Goal: Information Seeking & Learning: Learn about a topic

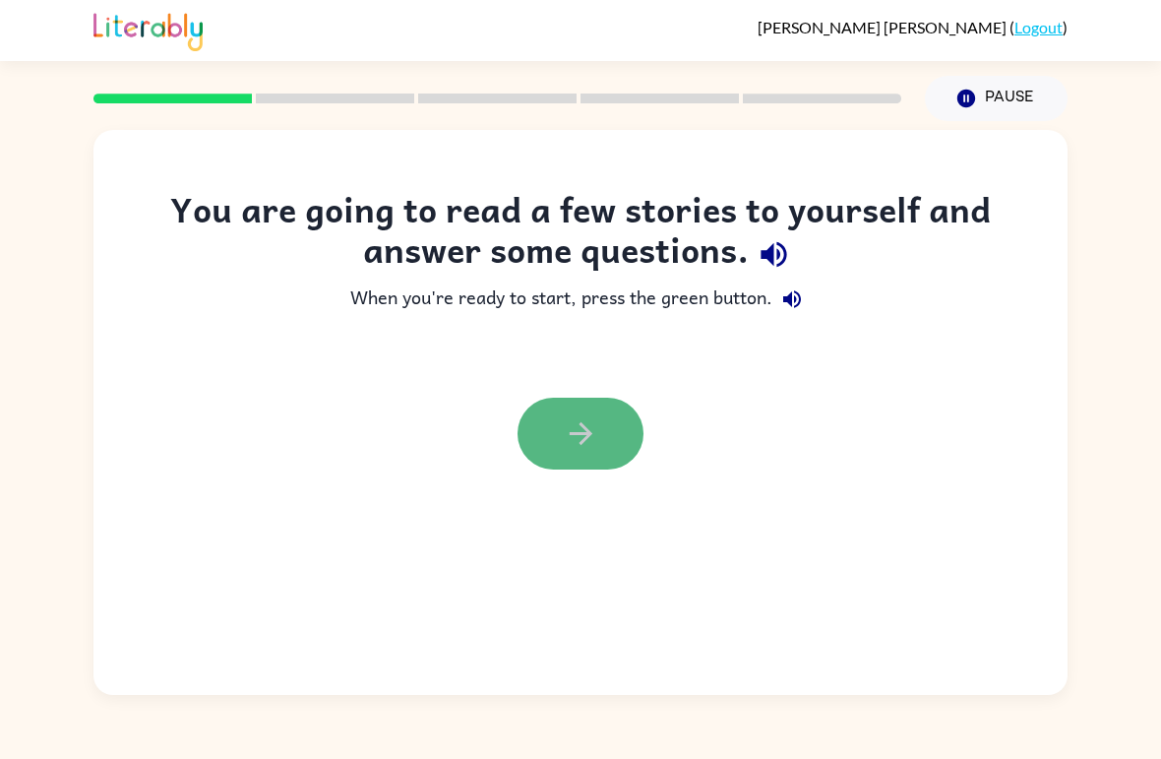
click at [587, 434] on icon "button" at bounding box center [580, 433] width 23 height 23
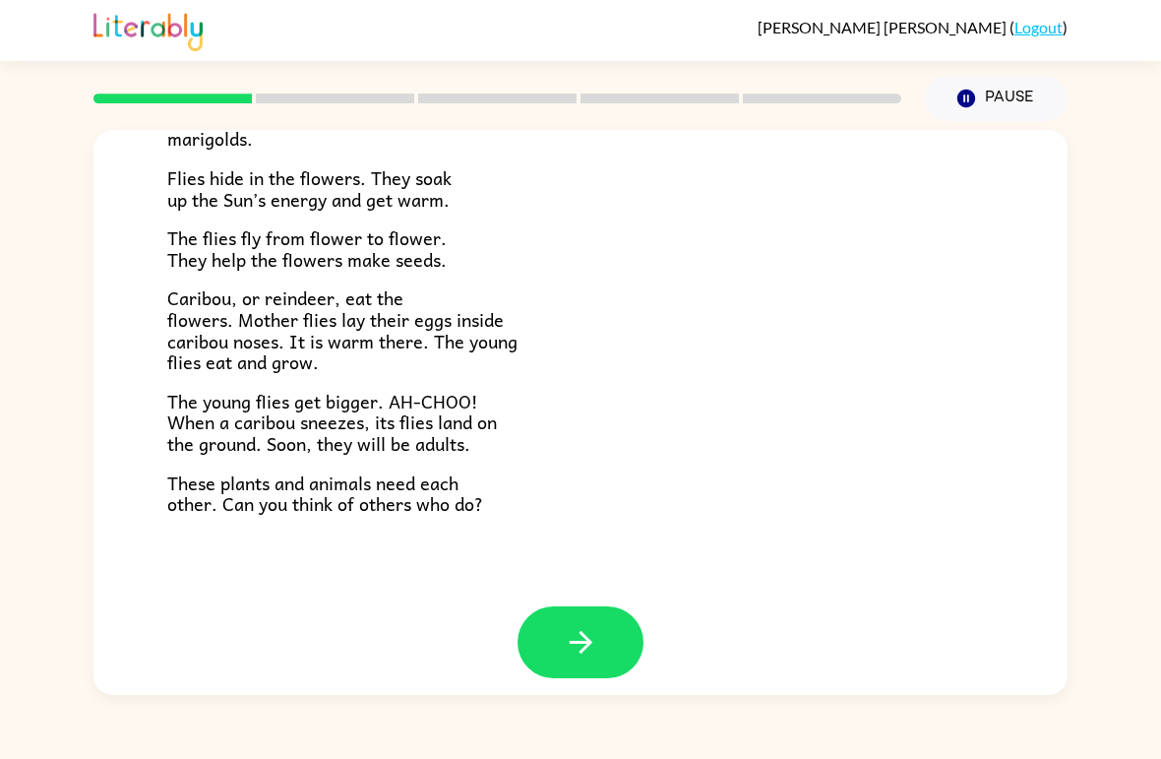
scroll to position [388, 0]
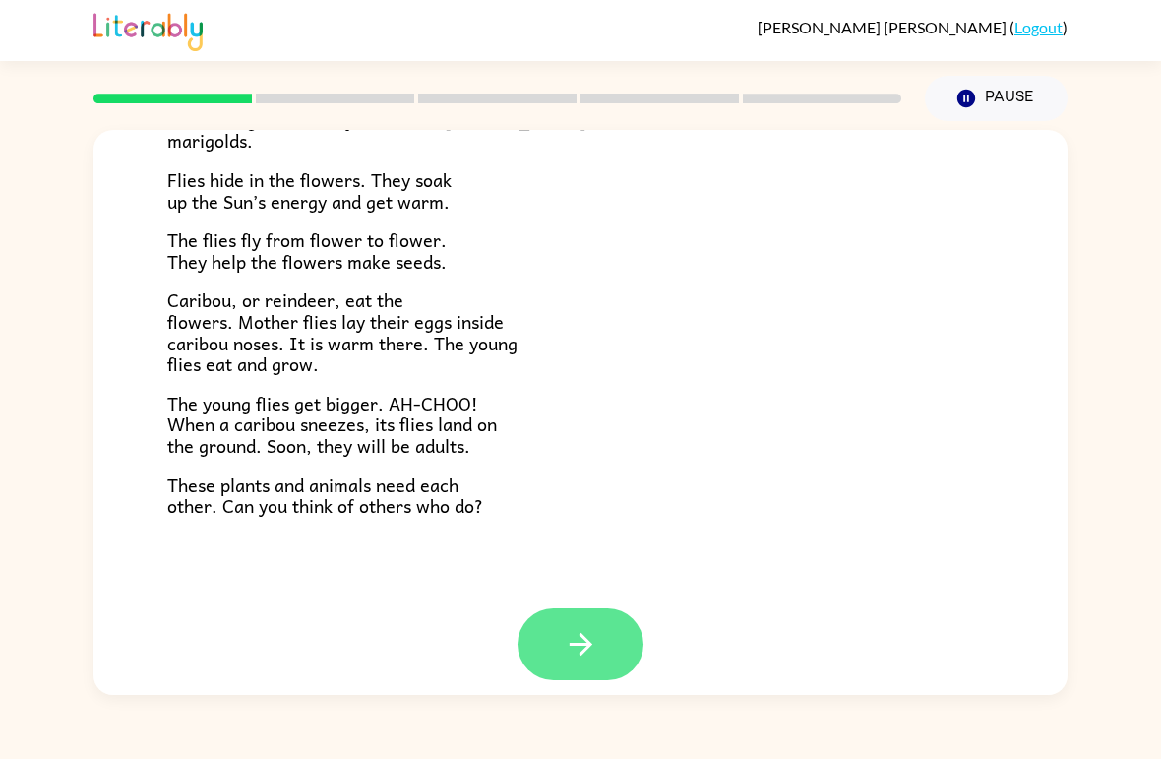
click at [602, 620] on button "button" at bounding box center [581, 644] width 126 height 72
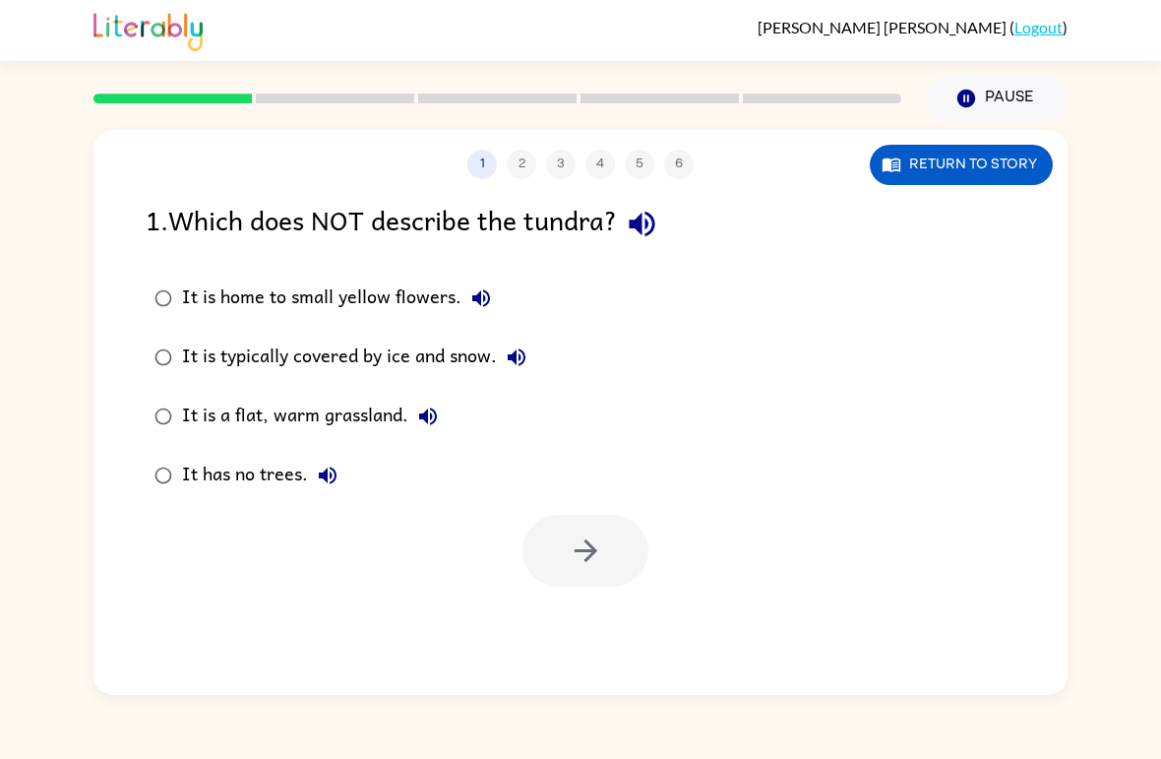
scroll to position [0, 0]
click at [605, 562] on button "button" at bounding box center [586, 551] width 126 height 72
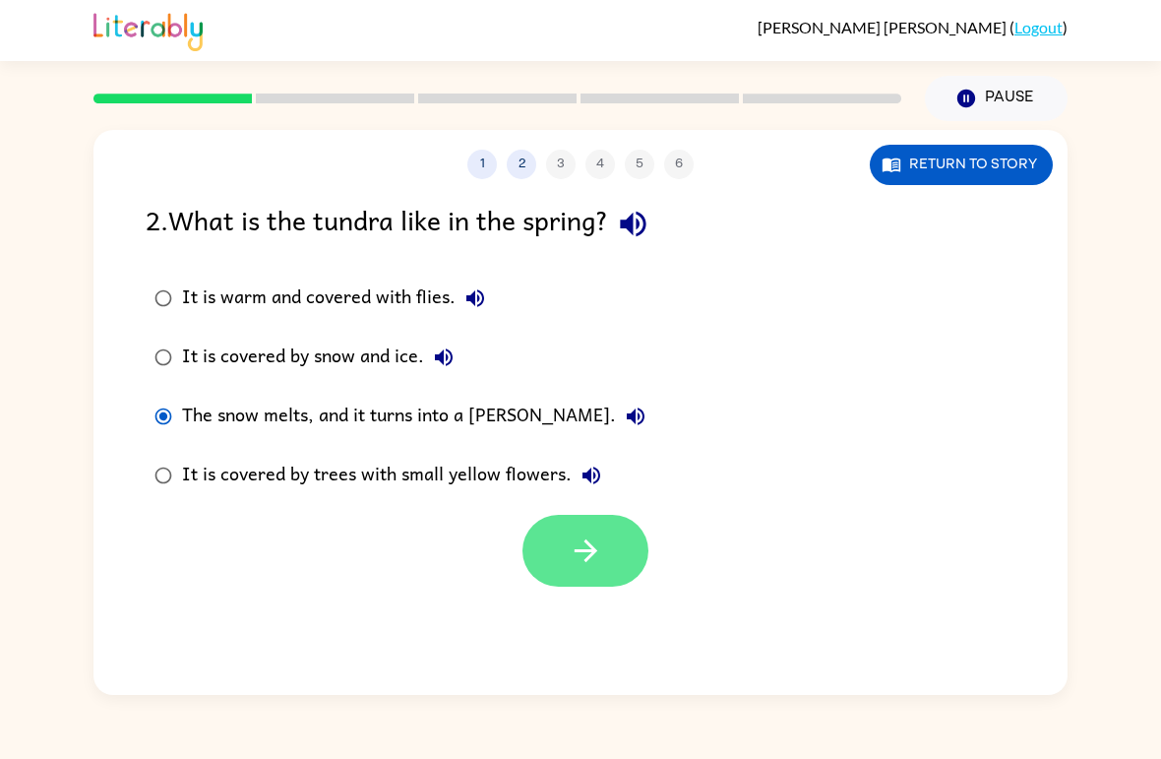
click at [588, 546] on icon "button" at bounding box center [585, 550] width 23 height 23
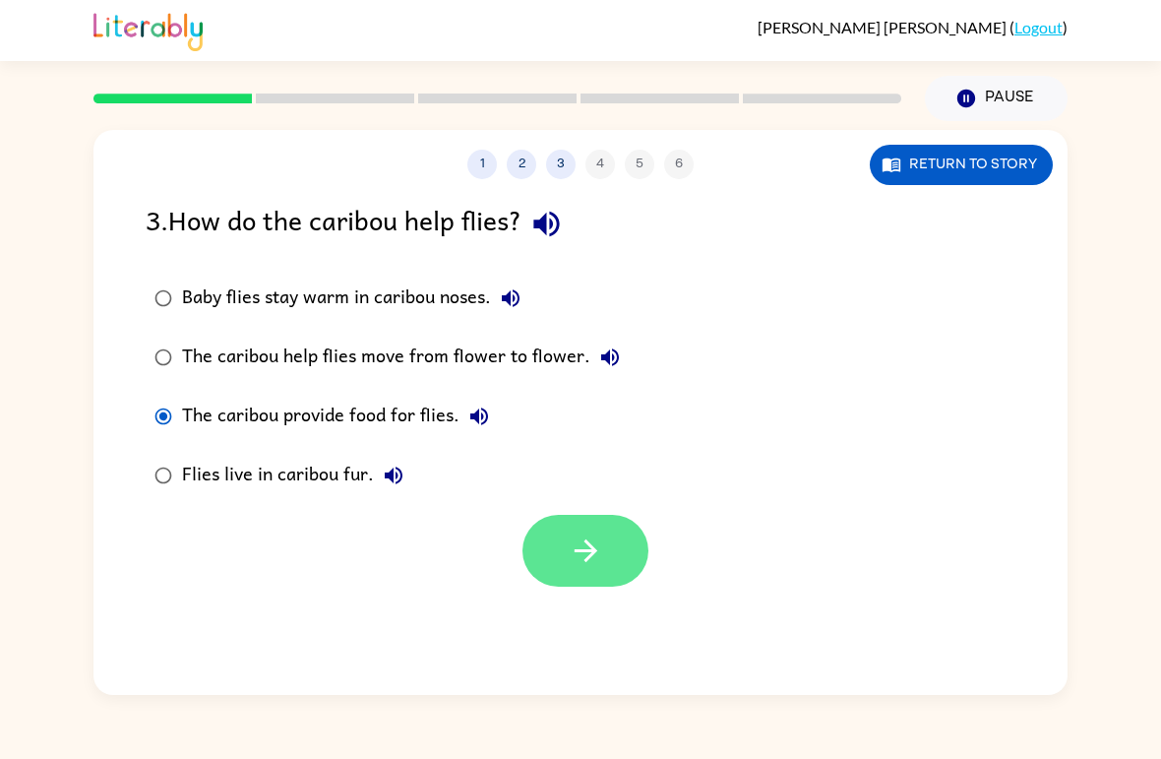
click at [604, 552] on button "button" at bounding box center [586, 551] width 126 height 72
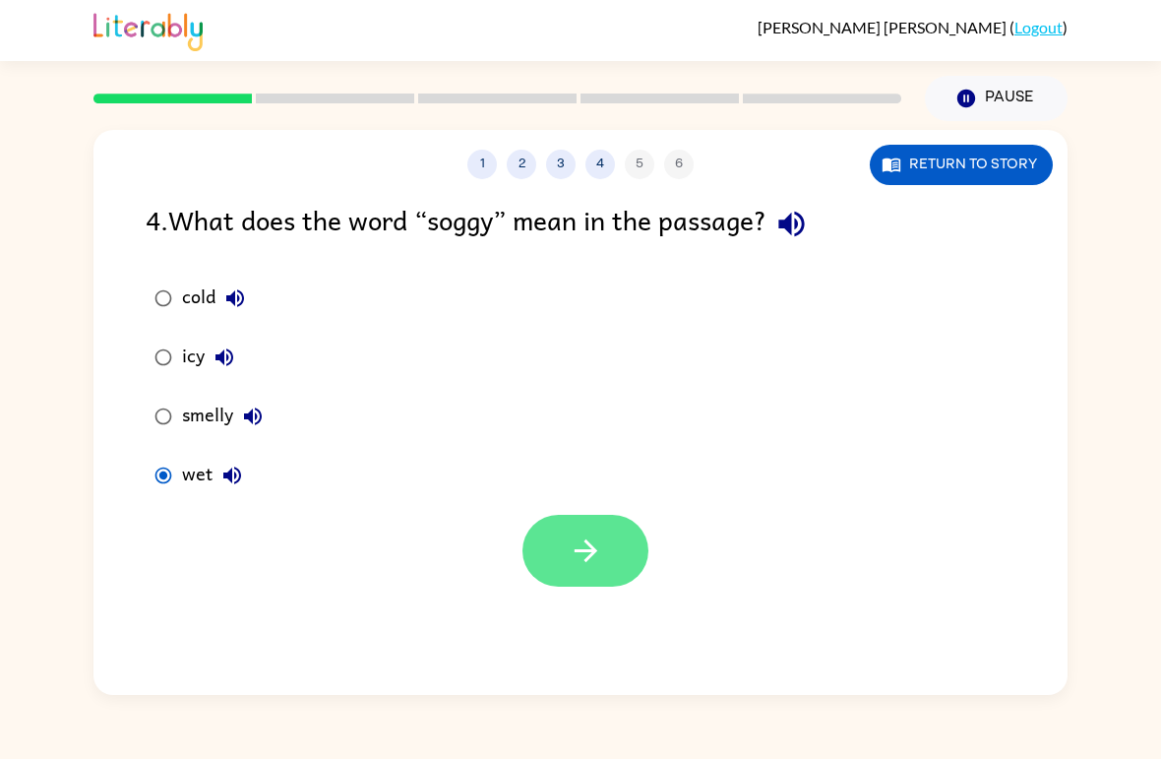
click at [596, 560] on icon "button" at bounding box center [586, 550] width 34 height 34
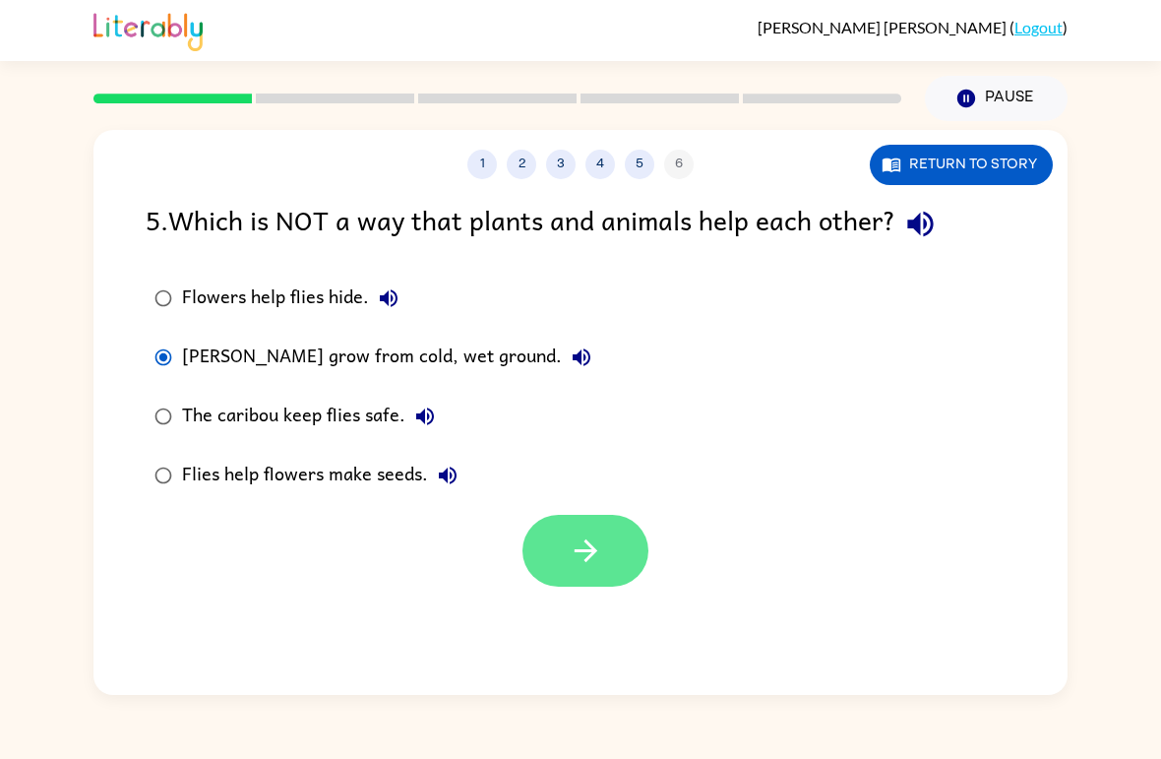
click at [630, 539] on button "button" at bounding box center [586, 551] width 126 height 72
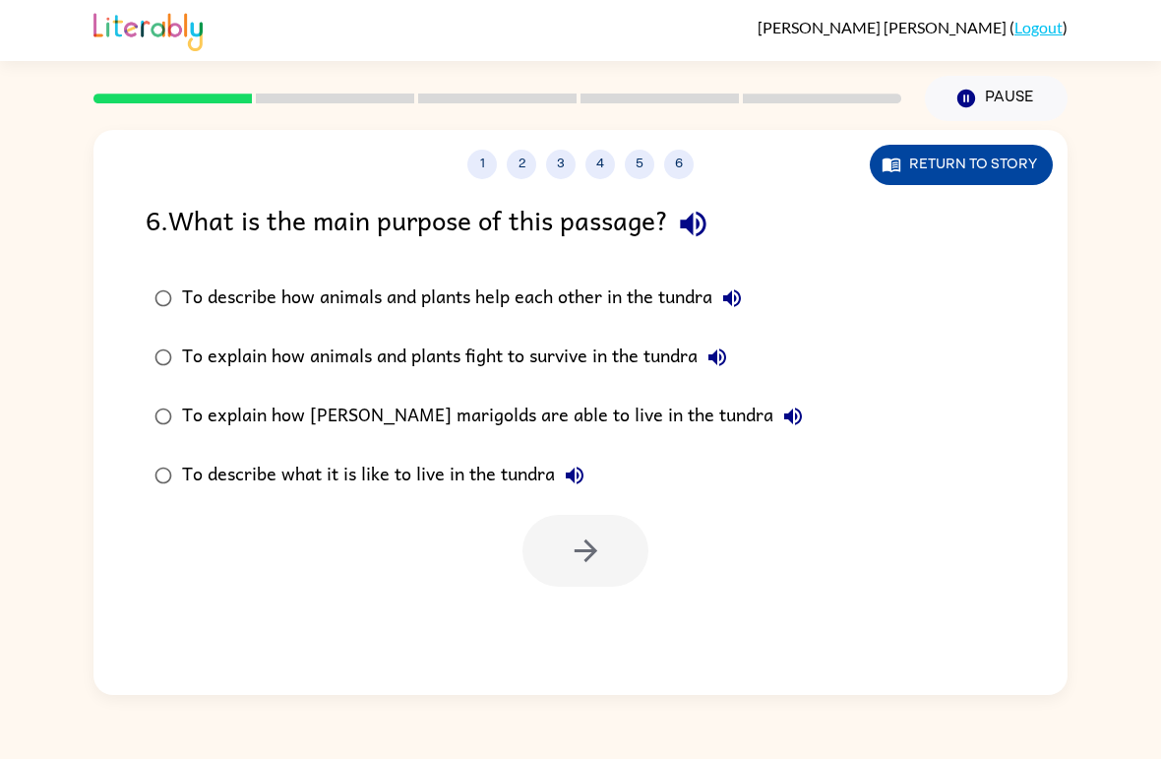
click at [983, 166] on button "Return to story" at bounding box center [961, 165] width 183 height 40
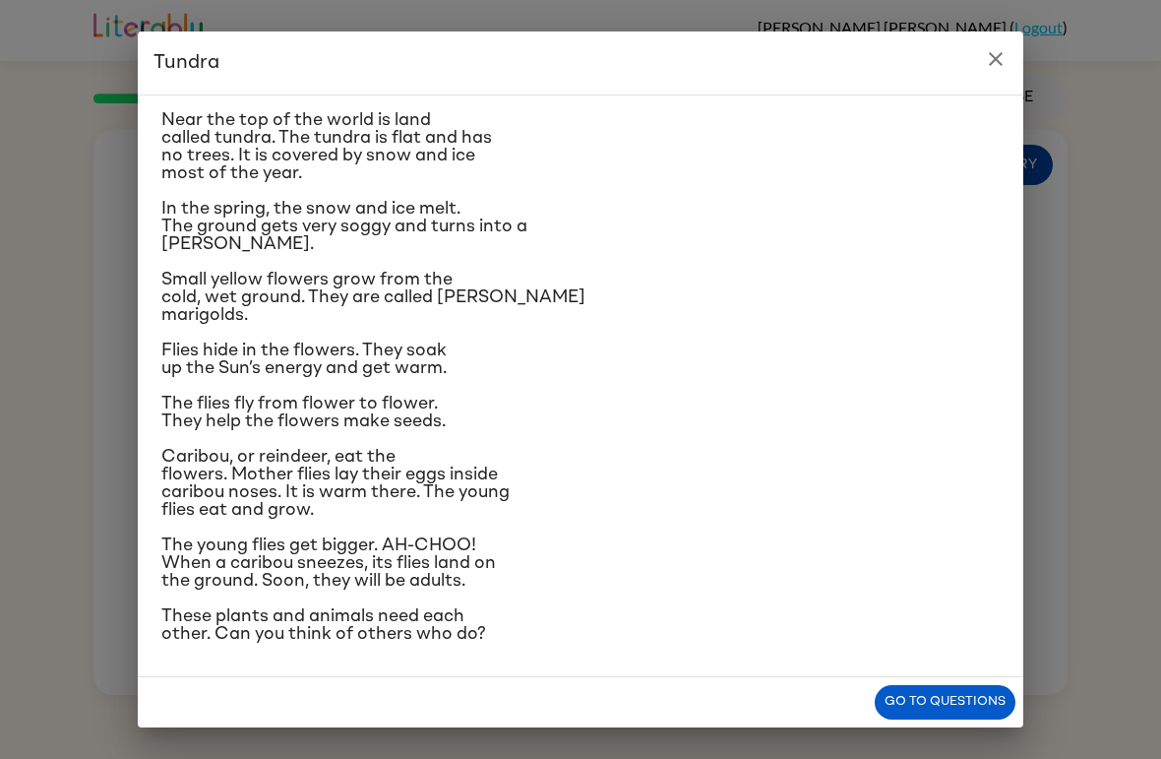
scroll to position [159, 0]
click at [980, 36] on h2 "Tundra" at bounding box center [581, 62] width 886 height 63
click at [978, 55] on button "close" at bounding box center [995, 58] width 39 height 39
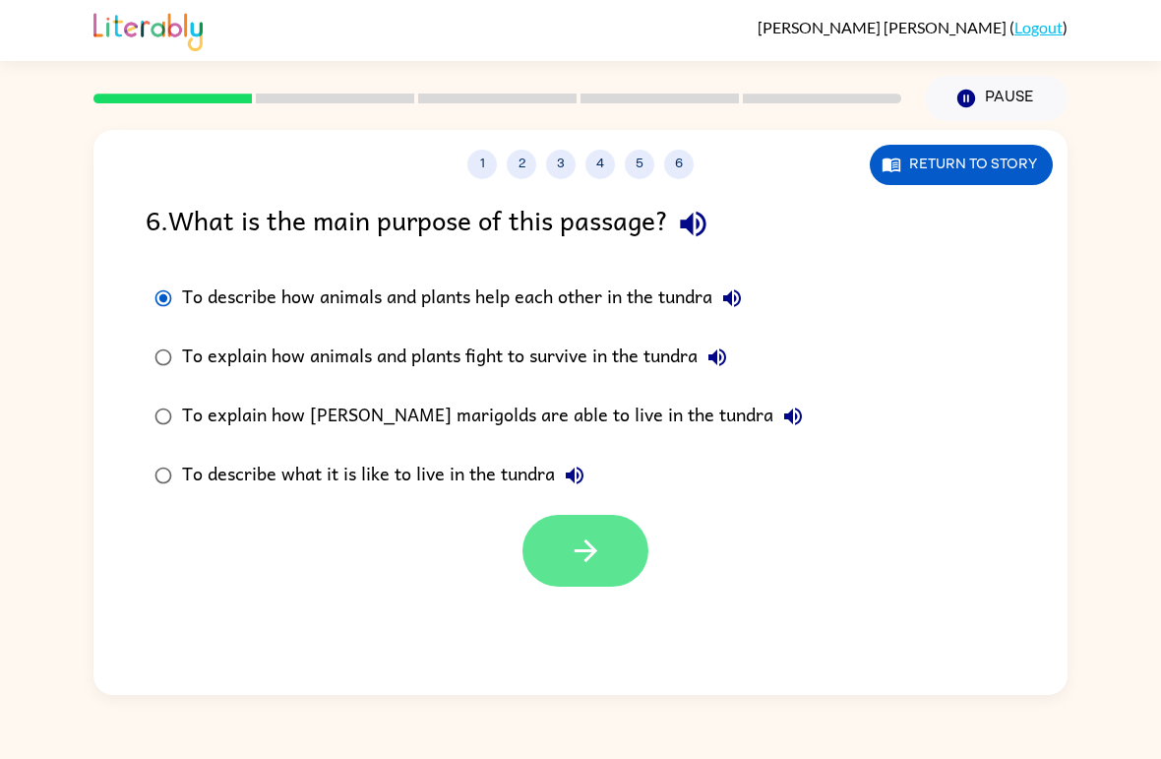
click at [605, 551] on button "button" at bounding box center [586, 551] width 126 height 72
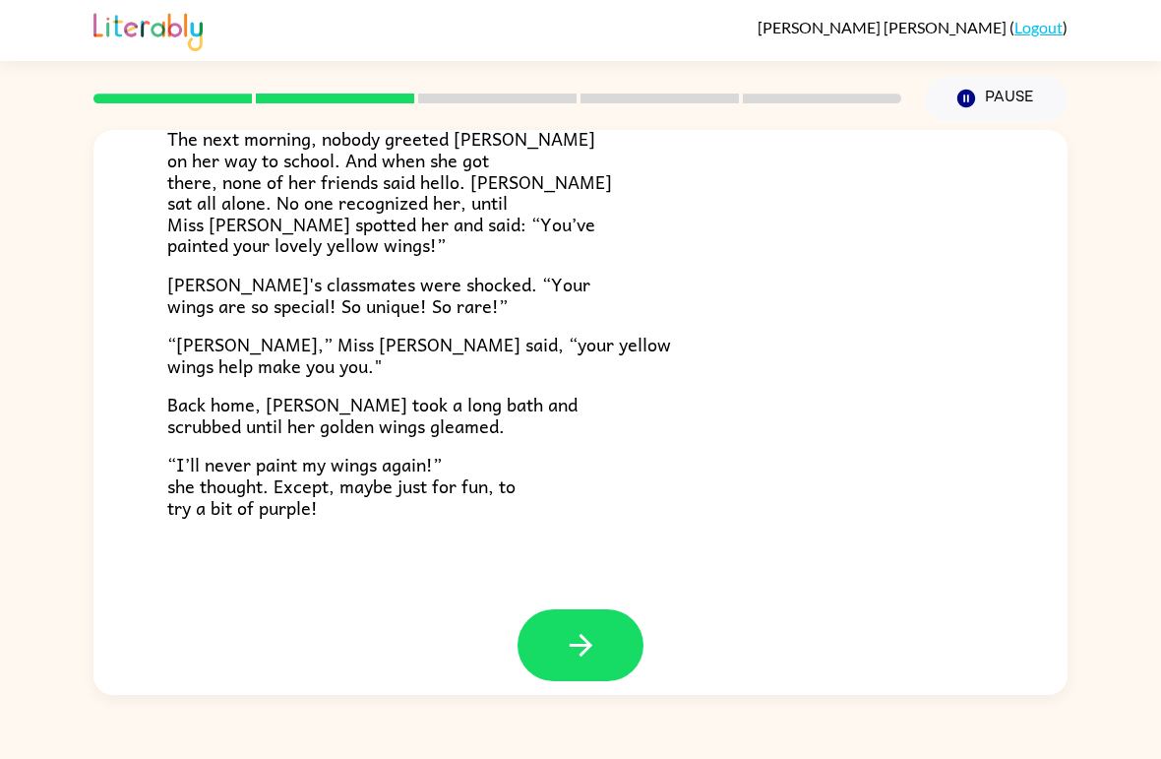
scroll to position [530, 0]
click at [608, 642] on button "button" at bounding box center [581, 646] width 126 height 72
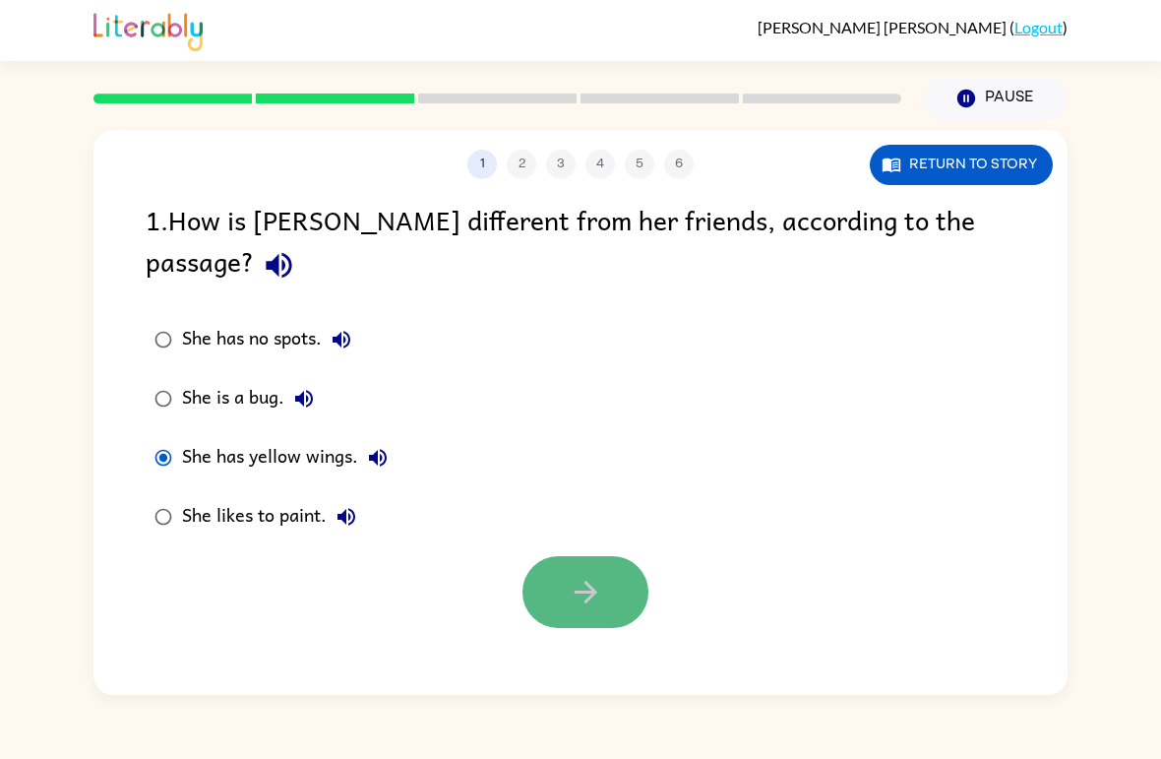
click at [621, 561] on button "button" at bounding box center [586, 592] width 126 height 72
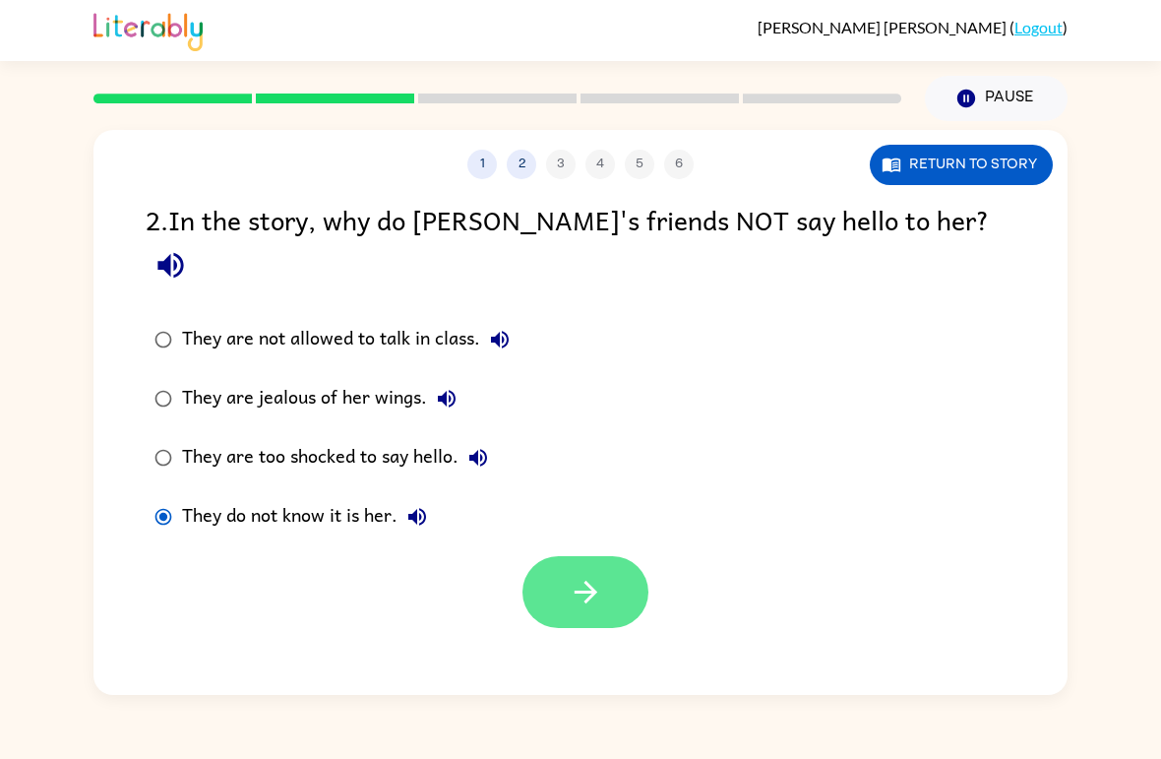
click at [629, 564] on button "button" at bounding box center [586, 592] width 126 height 72
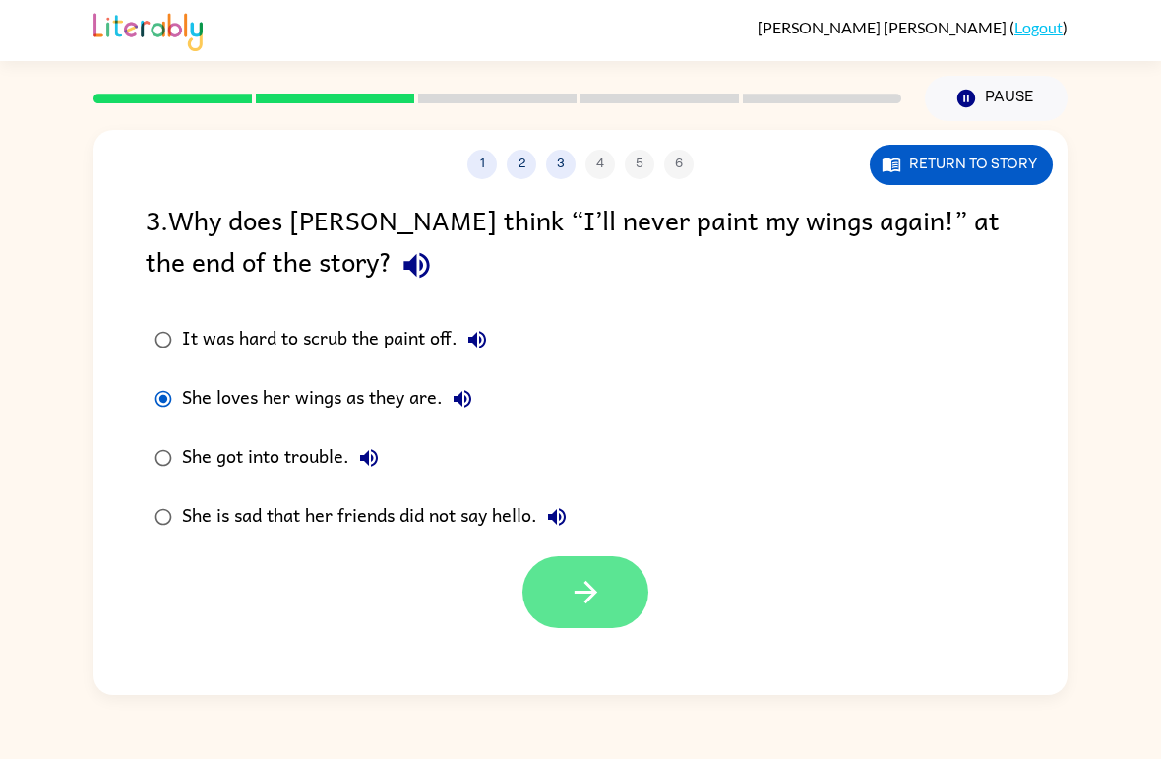
click at [581, 583] on icon "button" at bounding box center [586, 592] width 34 height 34
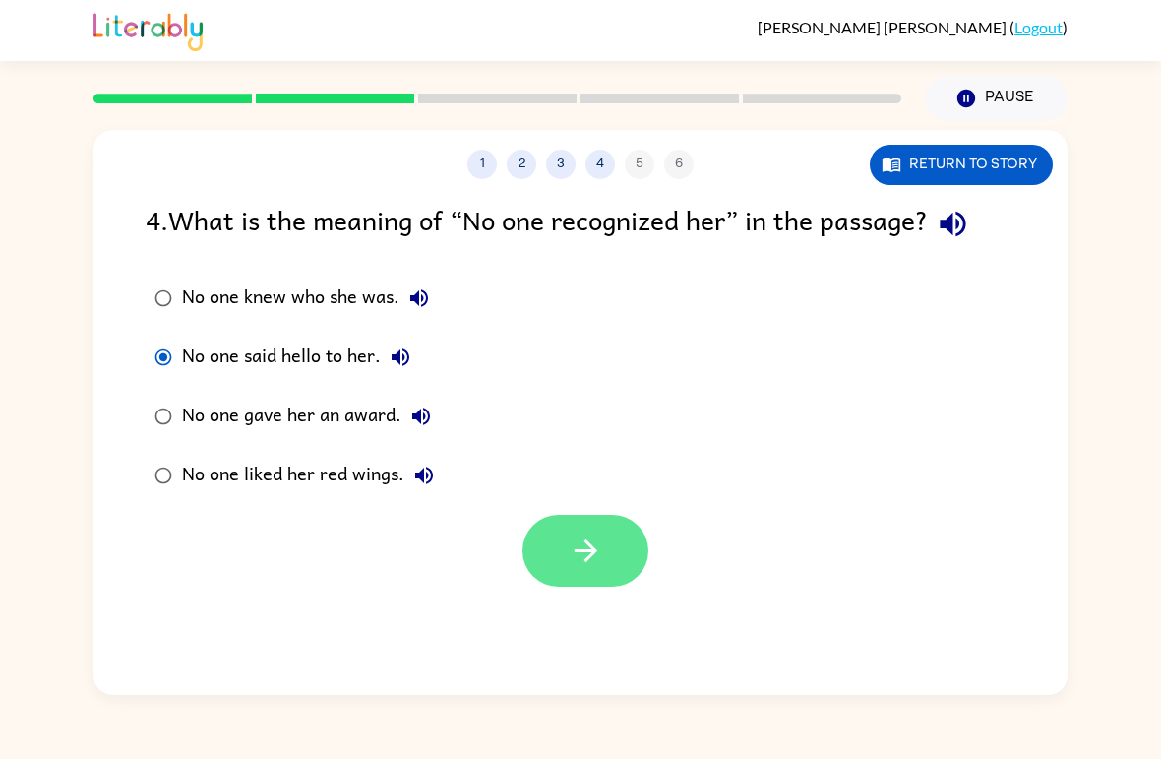
click at [599, 580] on button "button" at bounding box center [586, 551] width 126 height 72
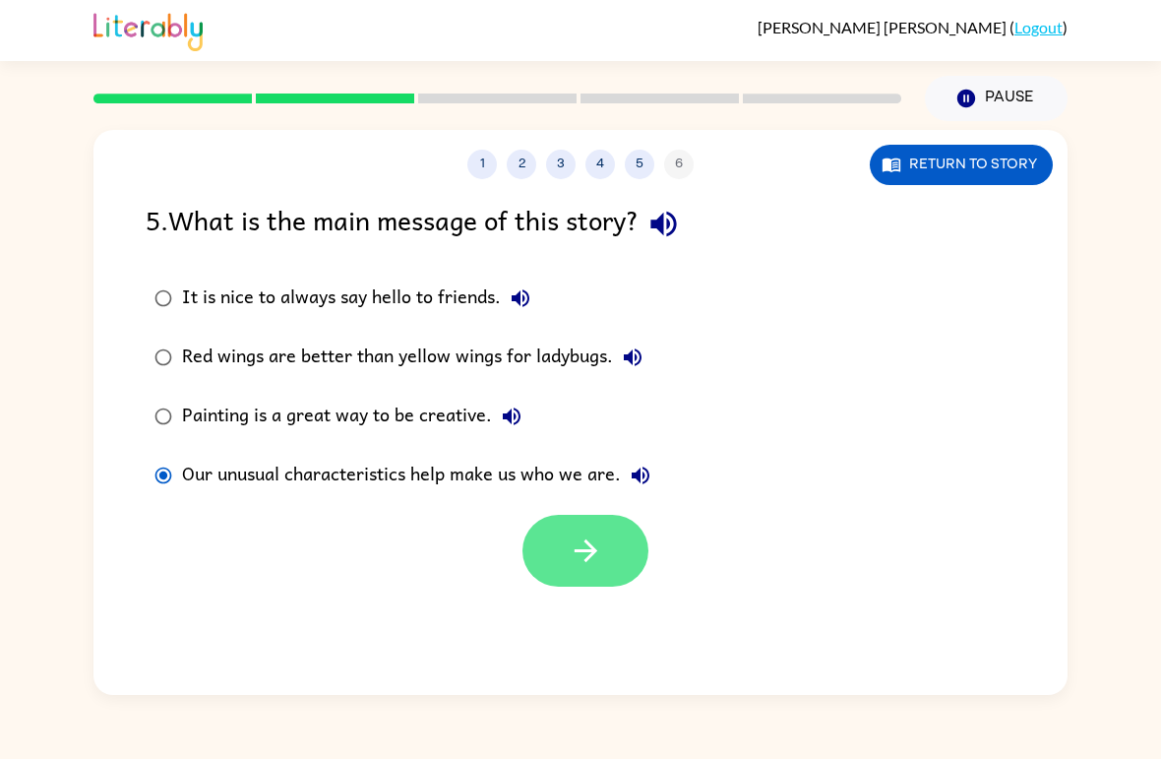
click at [620, 570] on button "button" at bounding box center [586, 551] width 126 height 72
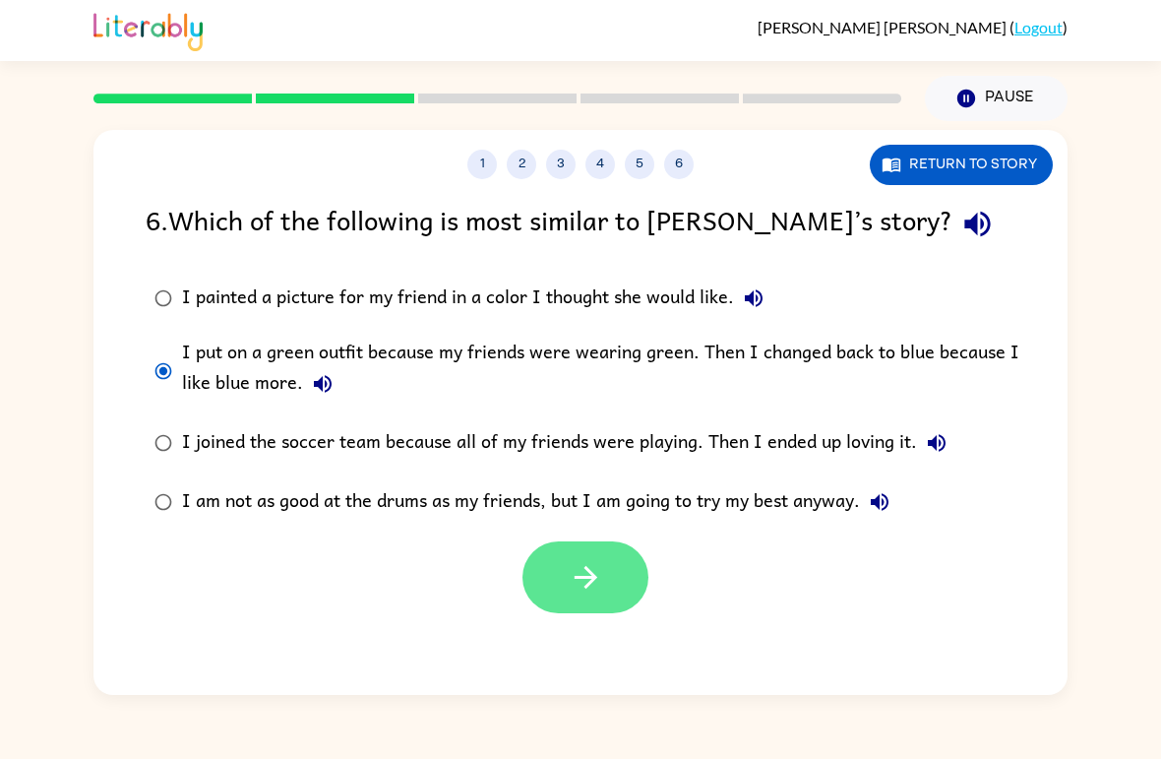
click at [603, 572] on button "button" at bounding box center [586, 577] width 126 height 72
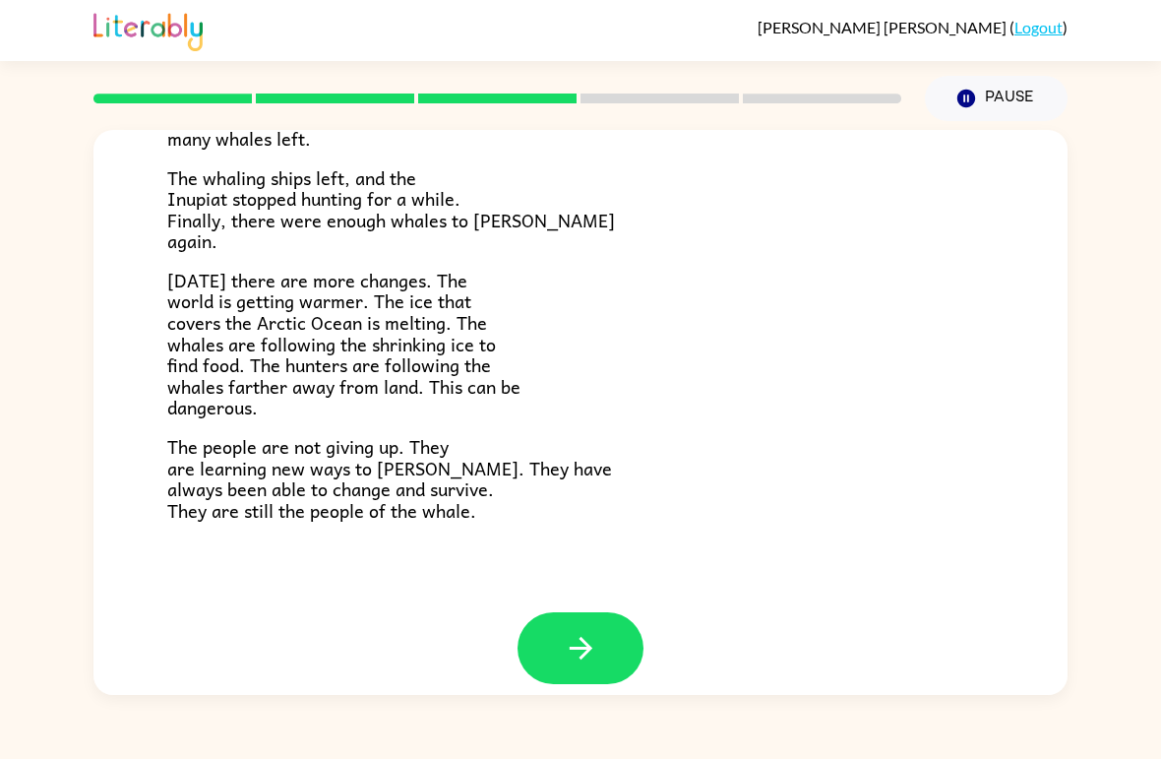
scroll to position [639, 0]
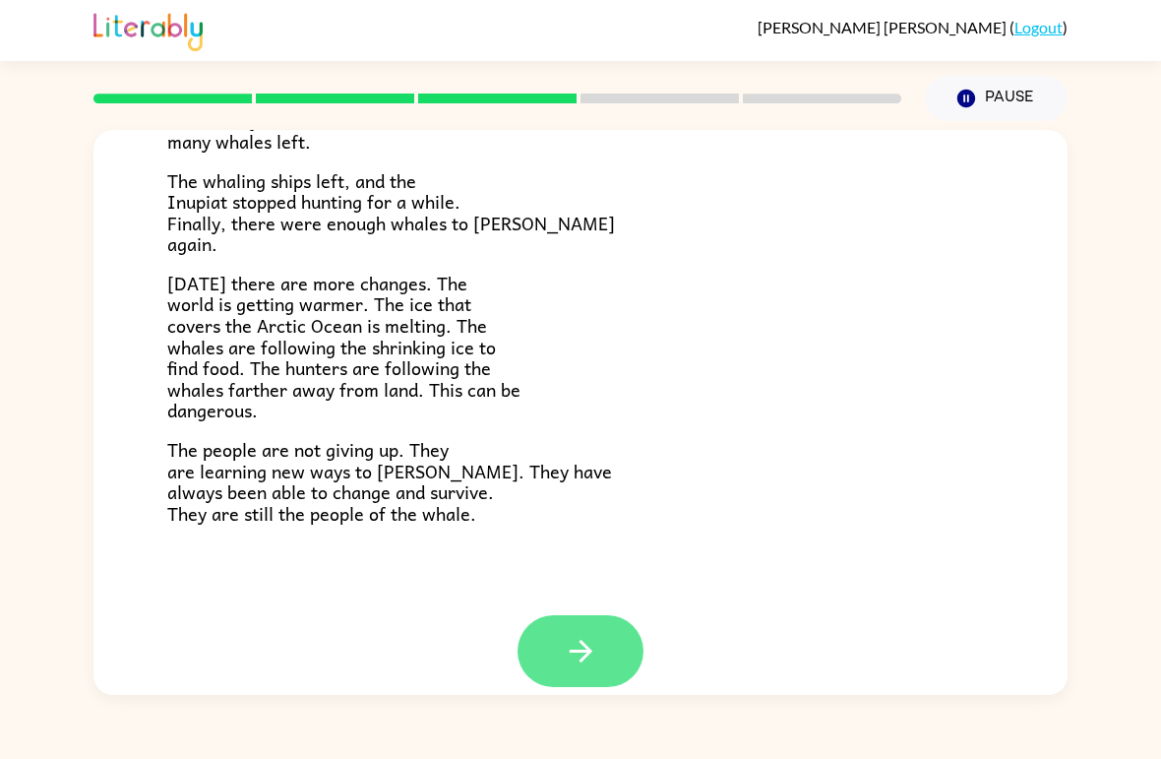
click at [582, 634] on icon "button" at bounding box center [581, 651] width 34 height 34
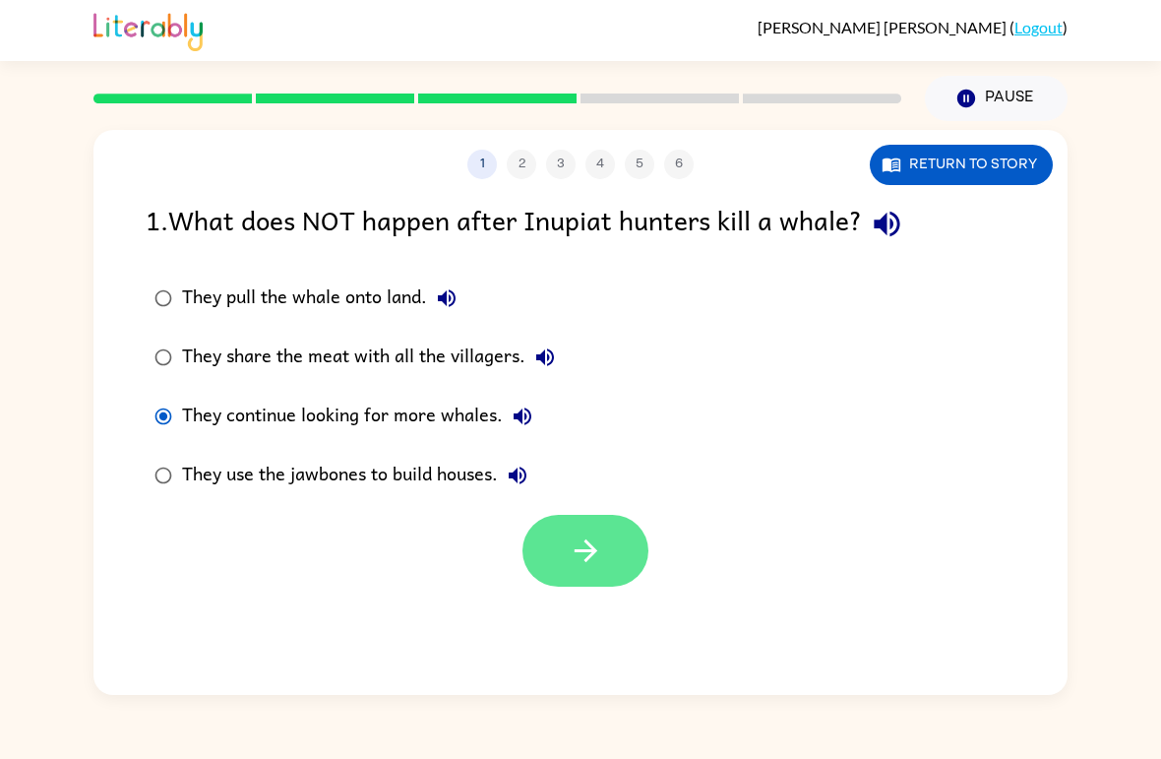
click at [607, 573] on button "button" at bounding box center [586, 551] width 126 height 72
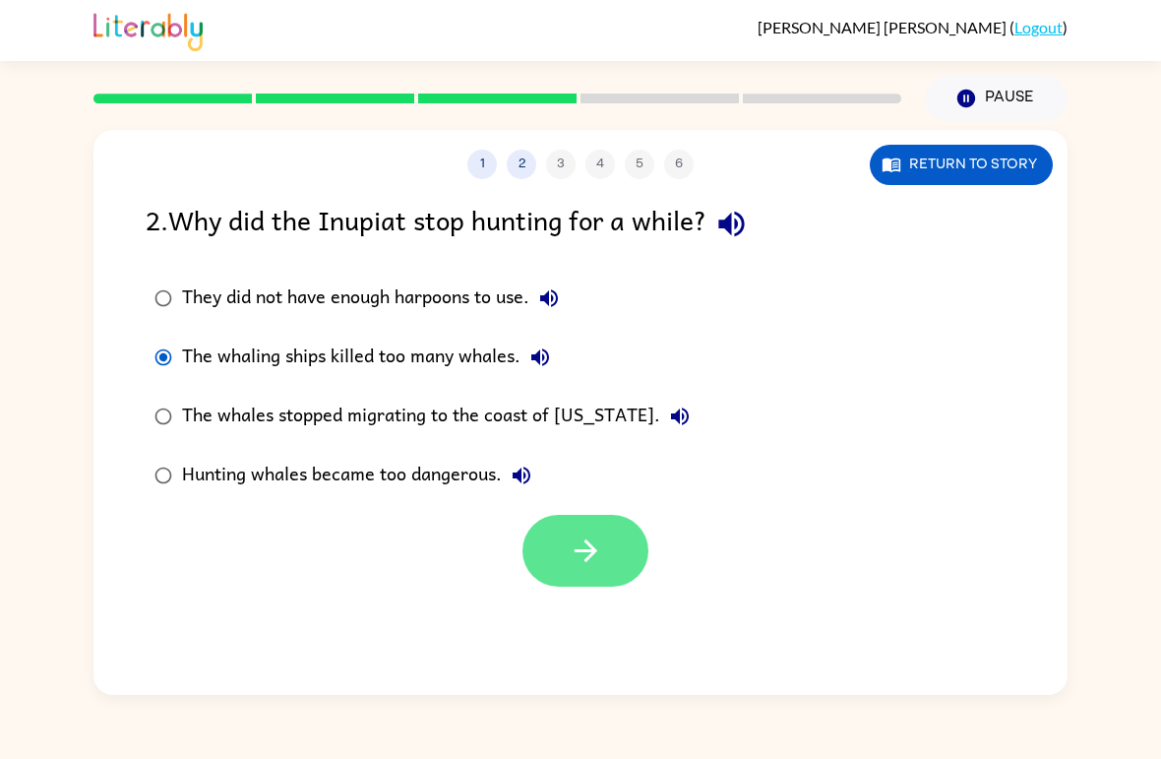
click at [588, 534] on icon "button" at bounding box center [586, 550] width 34 height 34
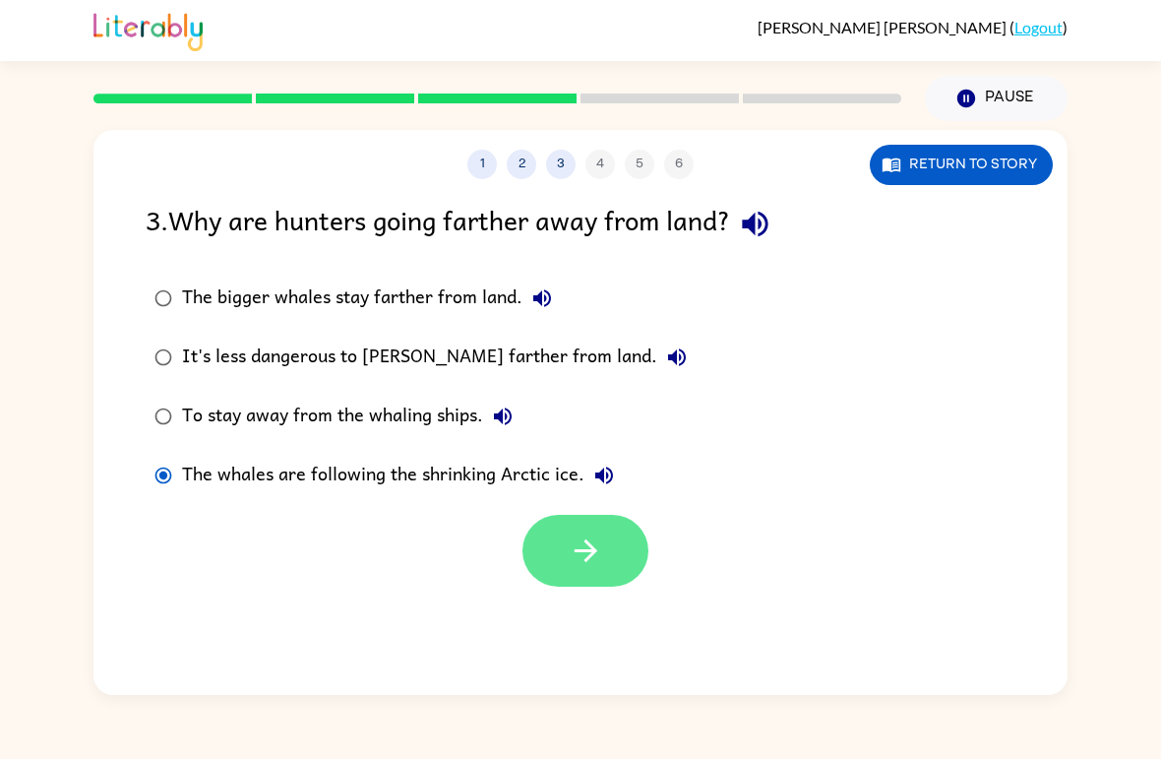
click at [607, 581] on button "button" at bounding box center [586, 551] width 126 height 72
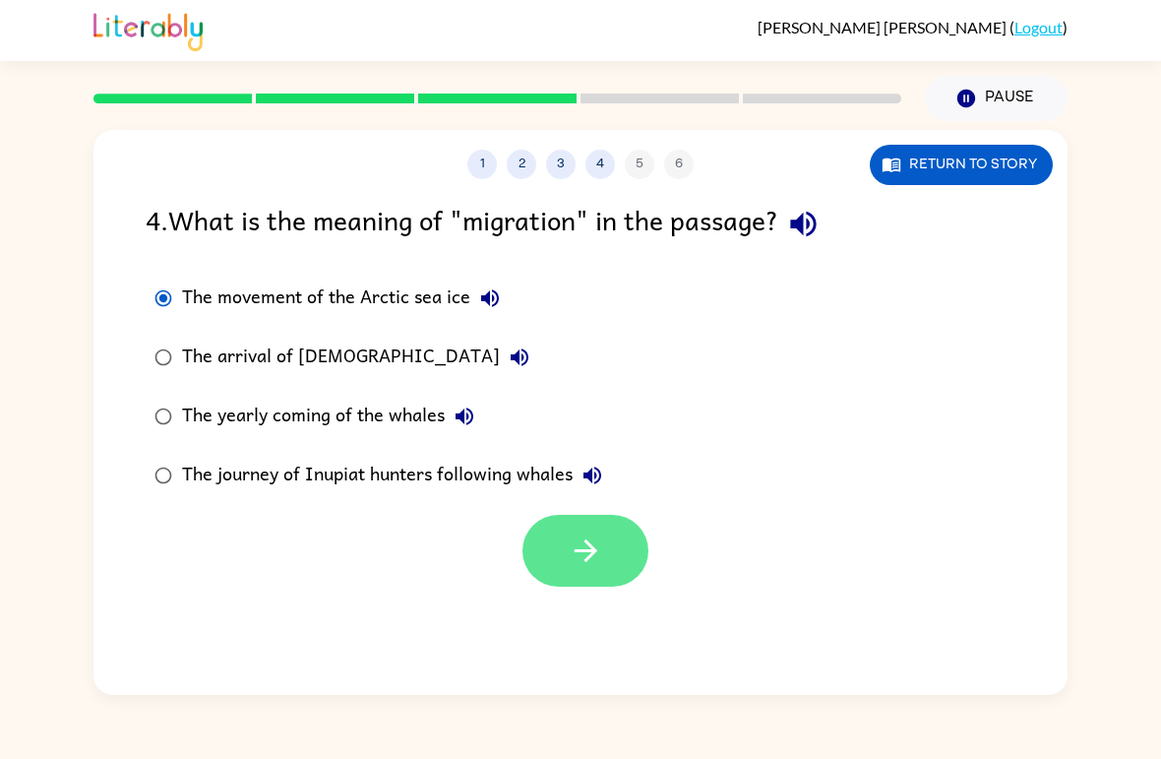
click at [594, 556] on icon "button" at bounding box center [586, 550] width 34 height 34
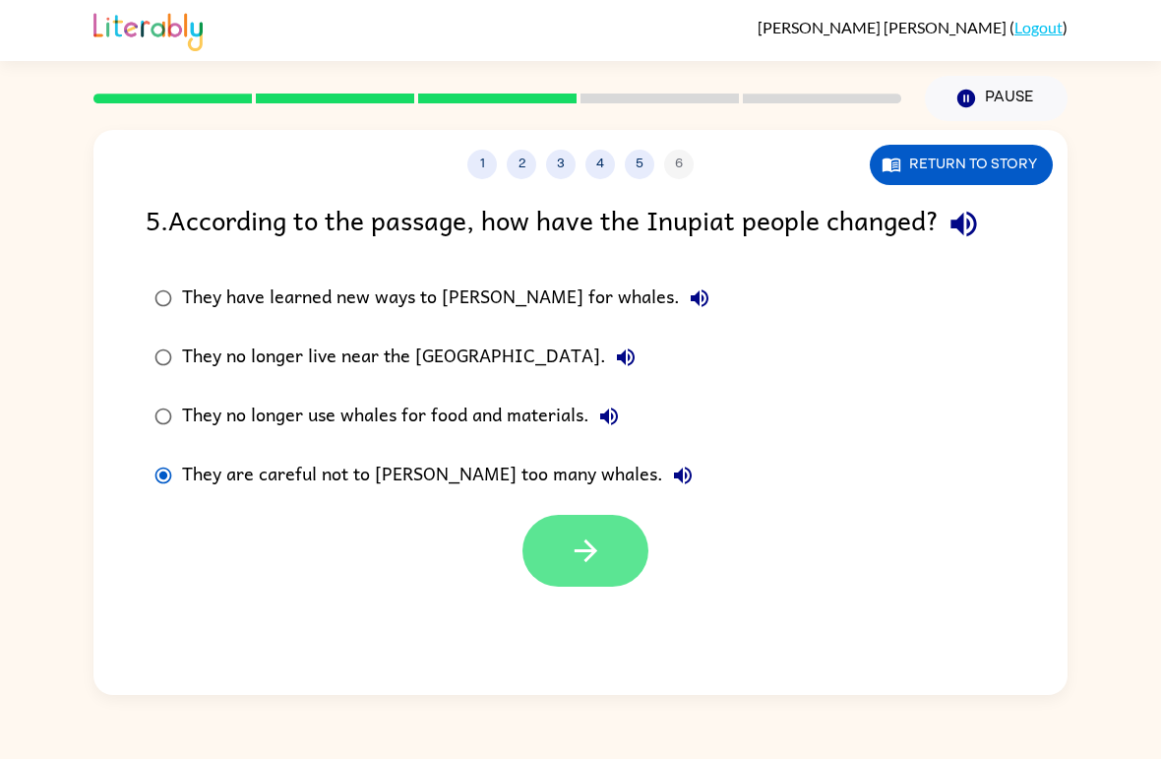
click at [613, 555] on button "button" at bounding box center [586, 551] width 126 height 72
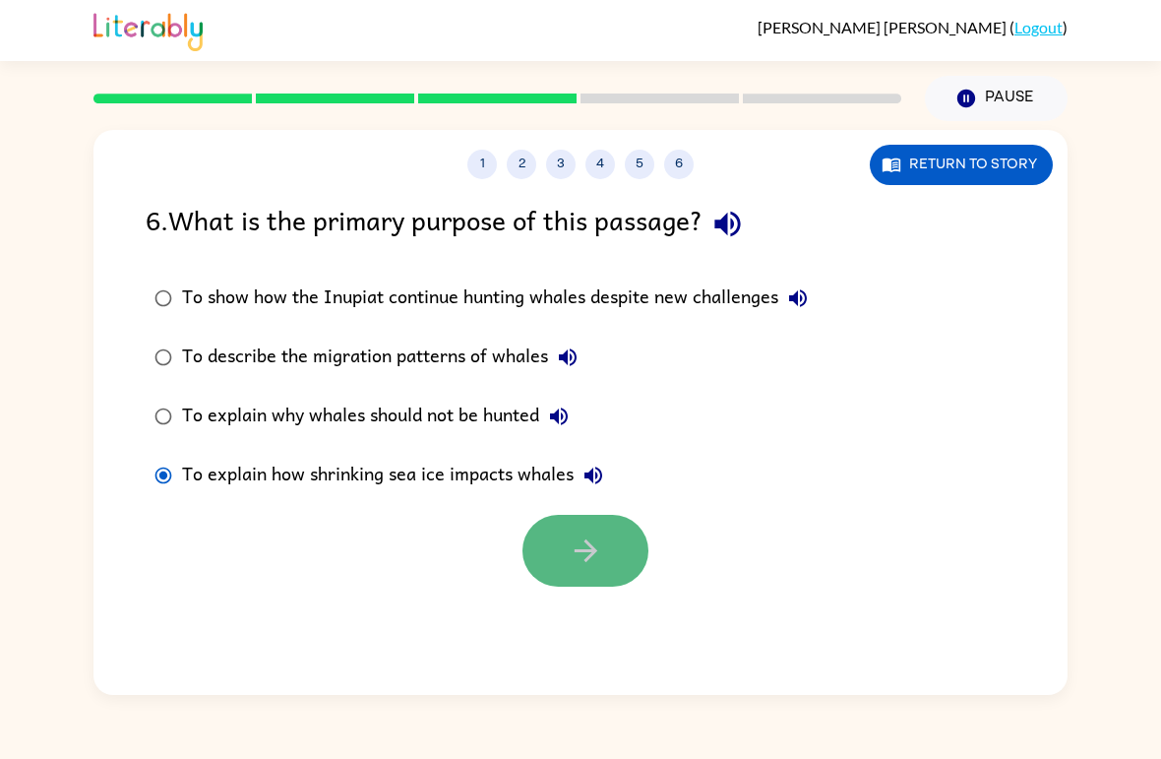
click at [587, 551] on icon "button" at bounding box center [585, 550] width 23 height 23
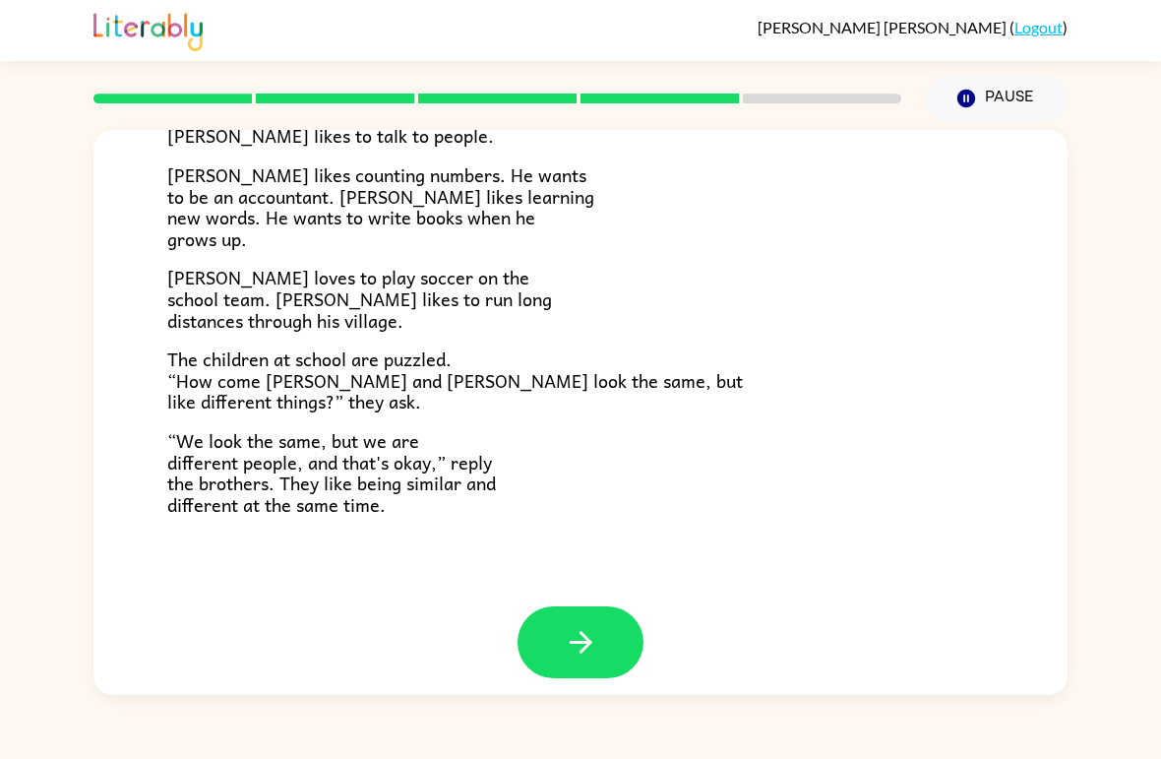
scroll to position [408, 0]
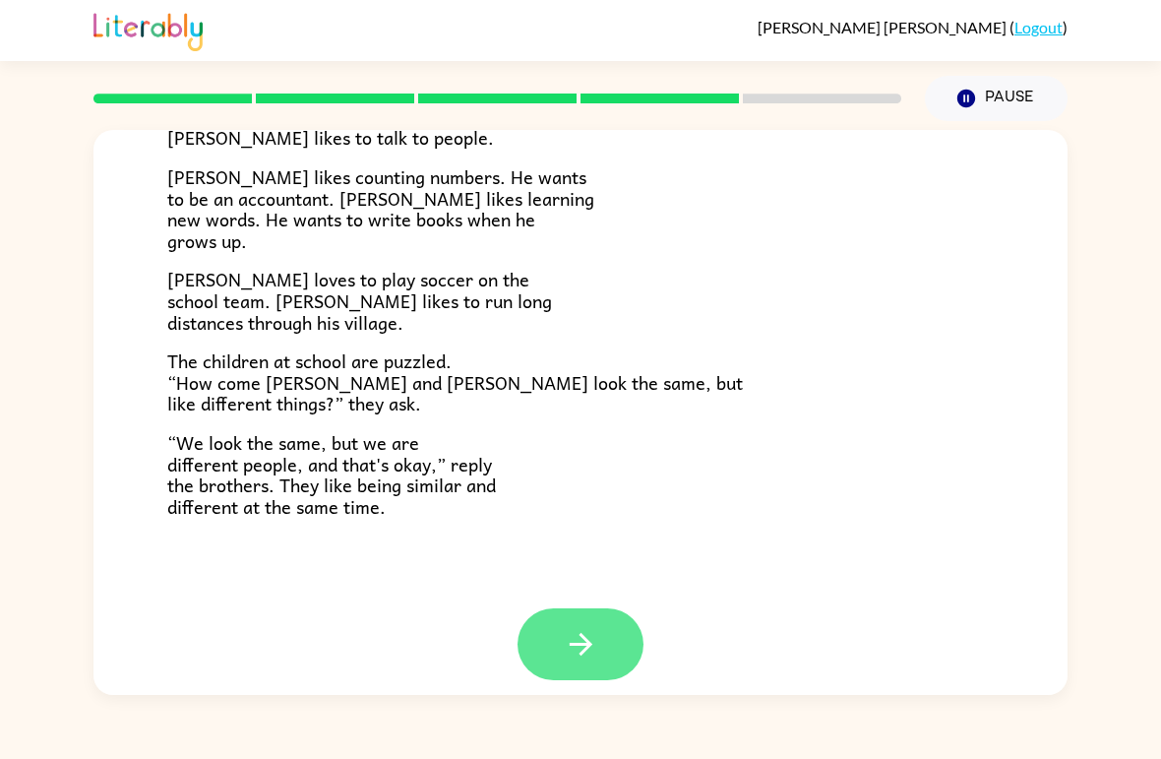
click at [583, 633] on icon "button" at bounding box center [580, 644] width 23 height 23
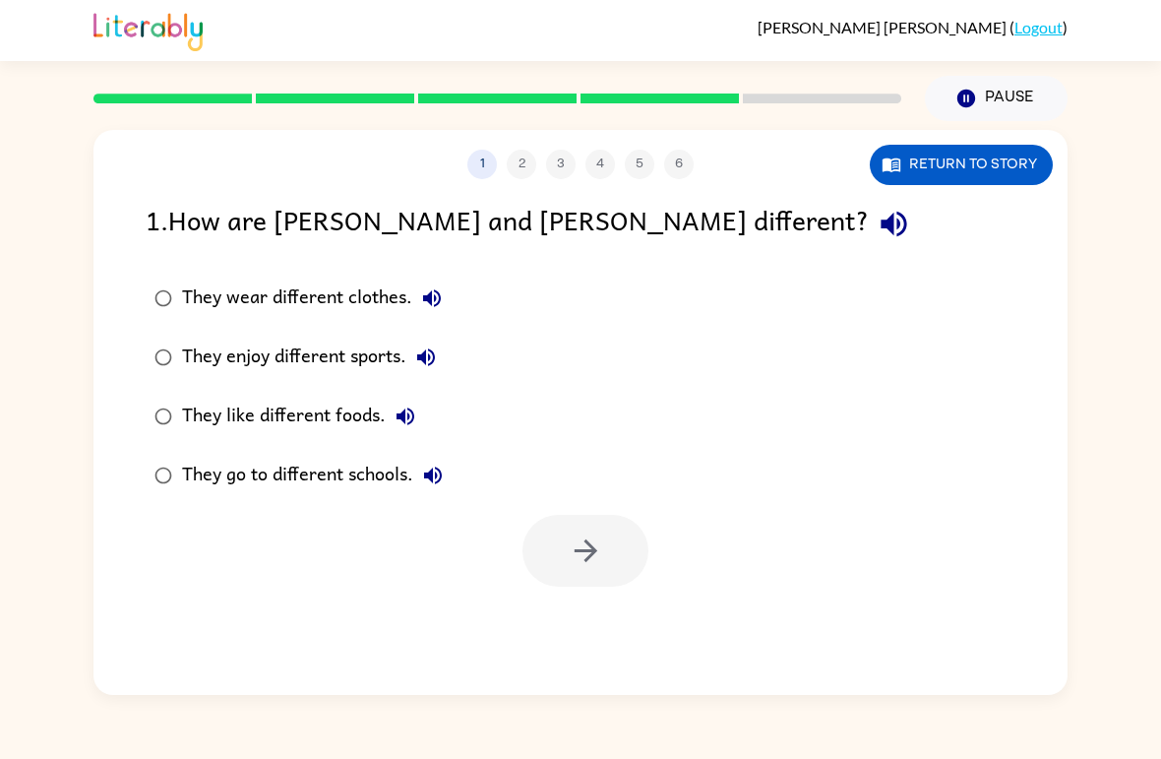
click at [144, 366] on label "They enjoy different sports." at bounding box center [299, 357] width 328 height 59
click at [585, 549] on icon "button" at bounding box center [586, 550] width 34 height 34
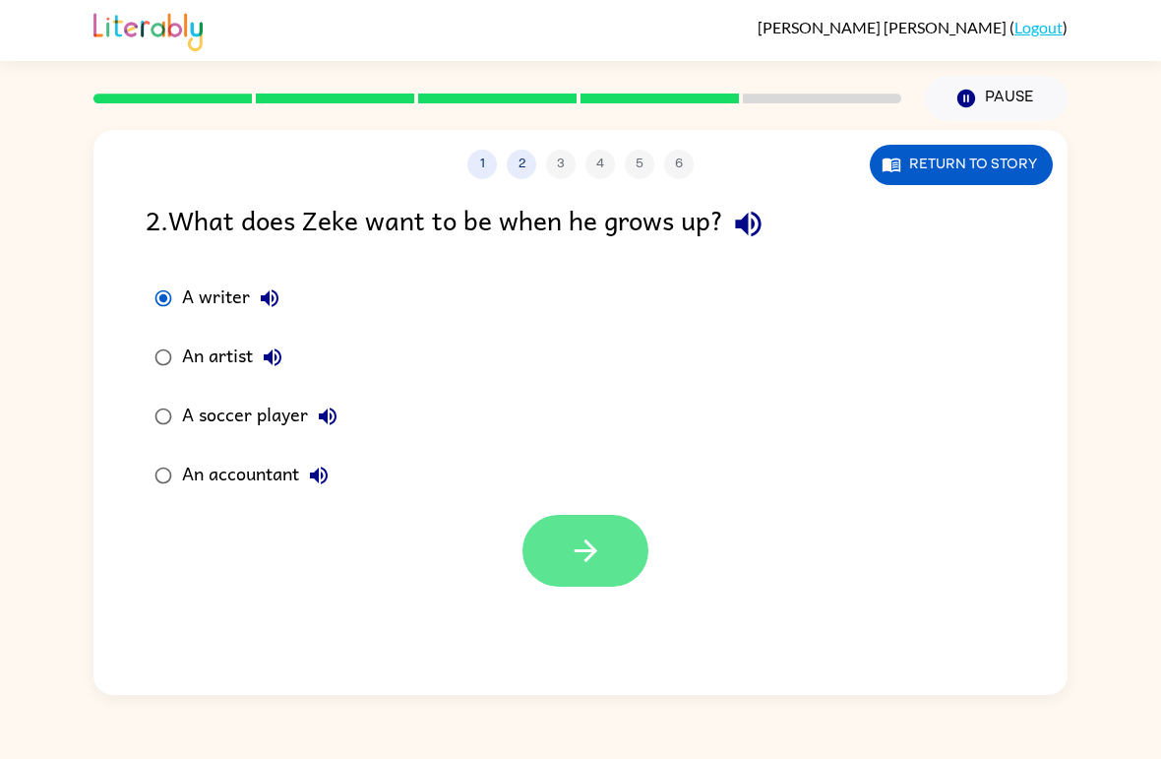
click at [595, 544] on icon "button" at bounding box center [586, 550] width 34 height 34
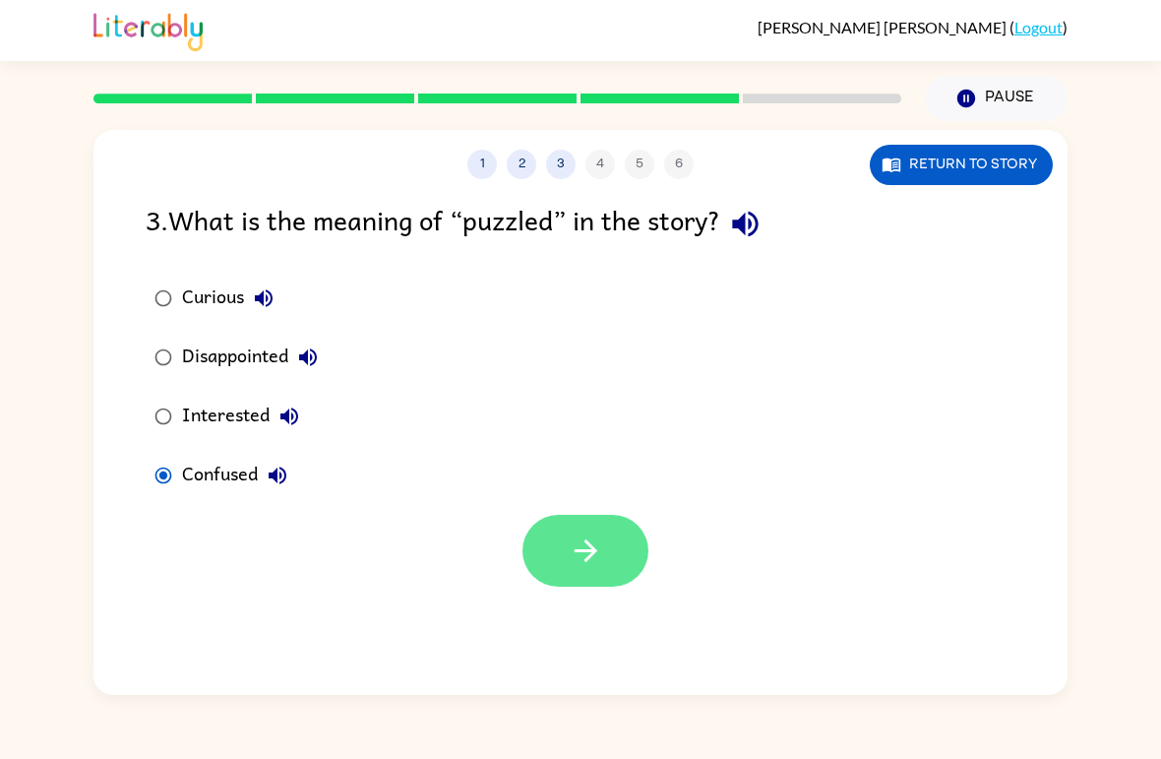
click at [581, 534] on icon "button" at bounding box center [586, 550] width 34 height 34
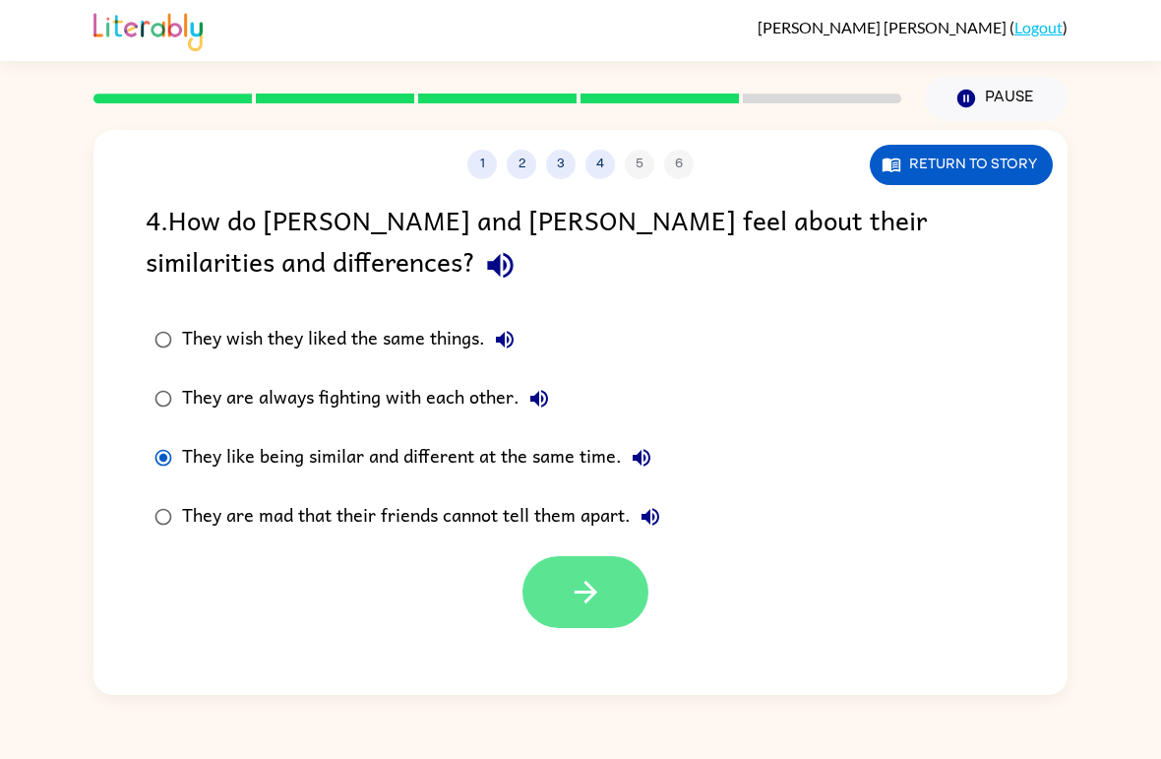
click at [595, 602] on icon "button" at bounding box center [586, 592] width 34 height 34
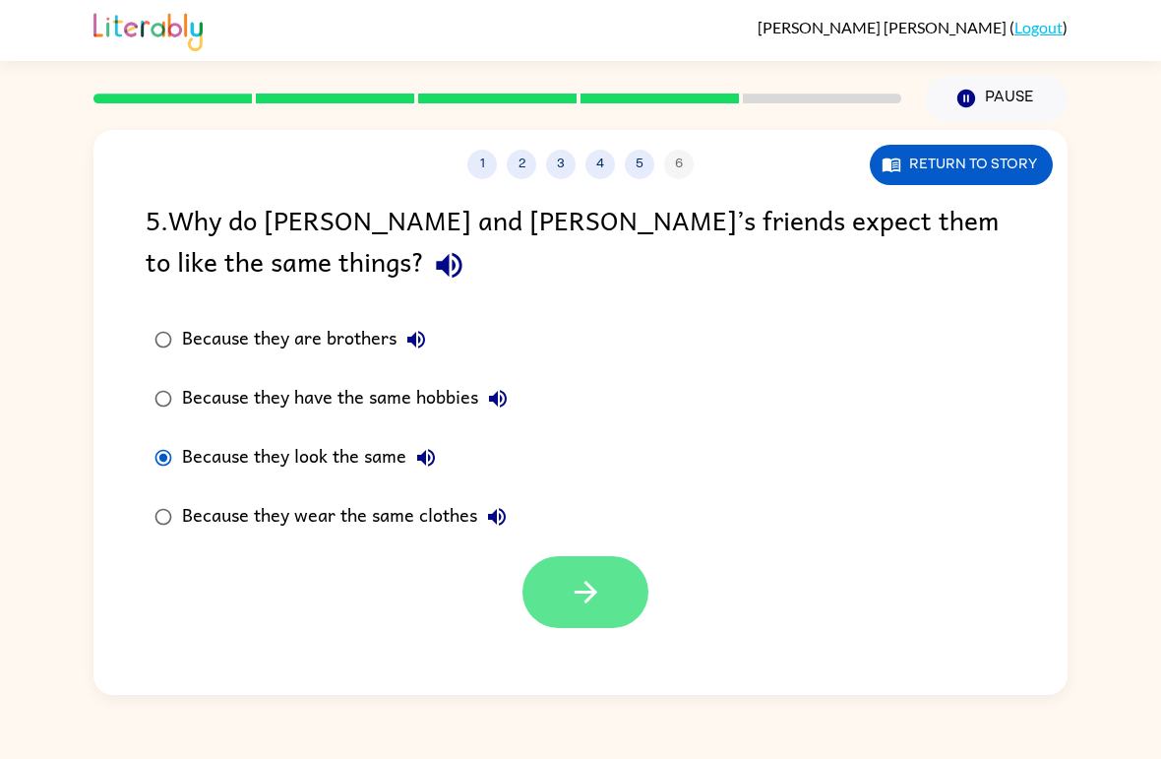
click at [607, 576] on button "button" at bounding box center [586, 592] width 126 height 72
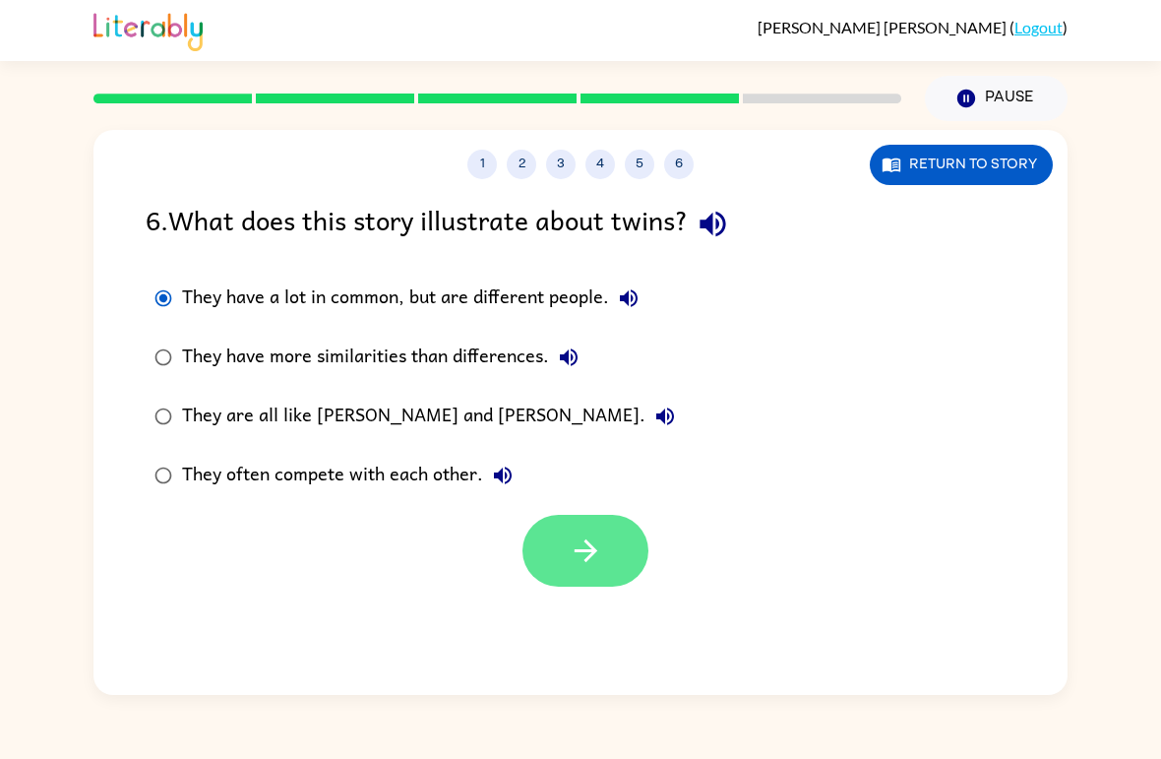
click at [582, 542] on icon "button" at bounding box center [586, 550] width 34 height 34
